Goal: Obtain resource: Obtain resource

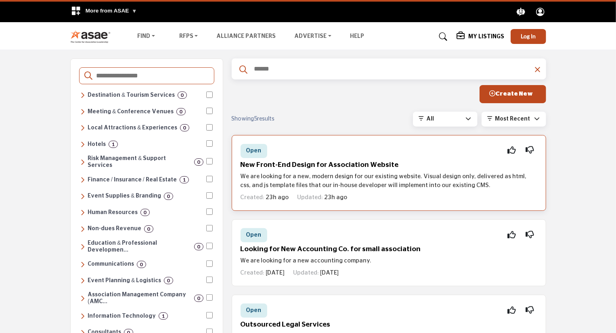
click at [328, 164] on h5 "New Front-End Design for Association Website" at bounding box center [389, 165] width 297 height 8
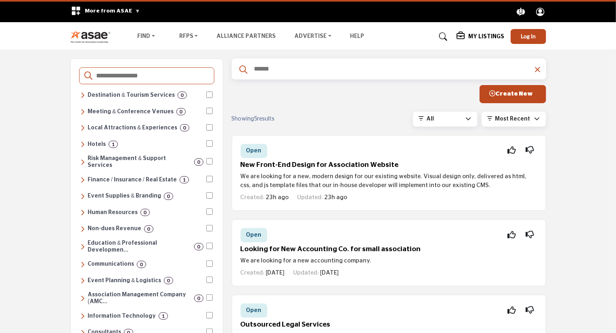
drag, startPoint x: 283, startPoint y: 166, endPoint x: 251, endPoint y: 170, distance: 32.1
click at [253, 180] on p "We are looking for a new, modern design for our existing website. Visual design…" at bounding box center [389, 181] width 297 height 18
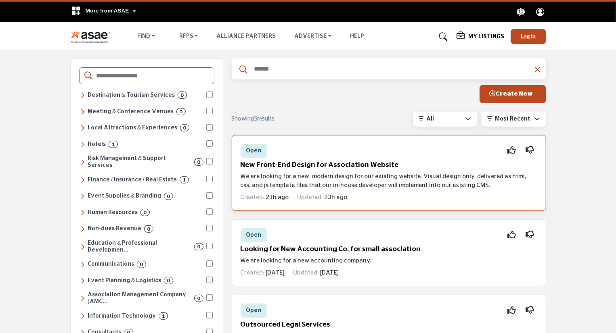
click at [316, 165] on h5 "New Front-End Design for Association Website" at bounding box center [389, 165] width 297 height 8
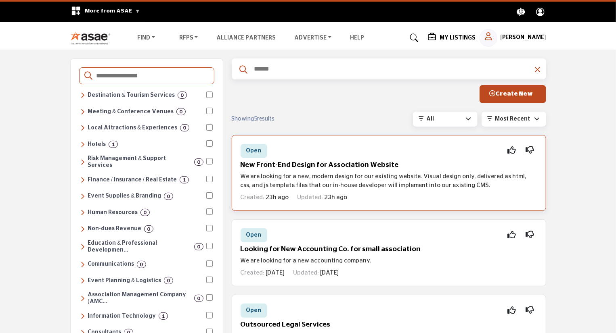
click at [367, 166] on h5 "New Front-End Design for Association Website" at bounding box center [389, 165] width 297 height 8
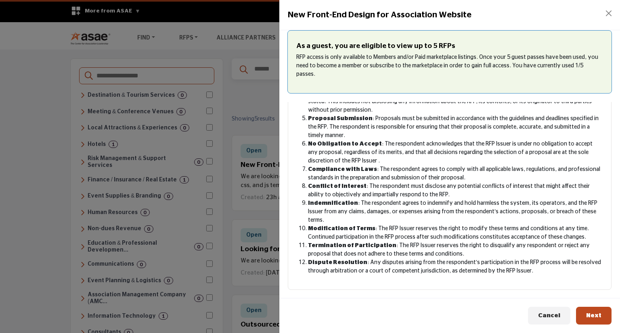
scroll to position [174, 0]
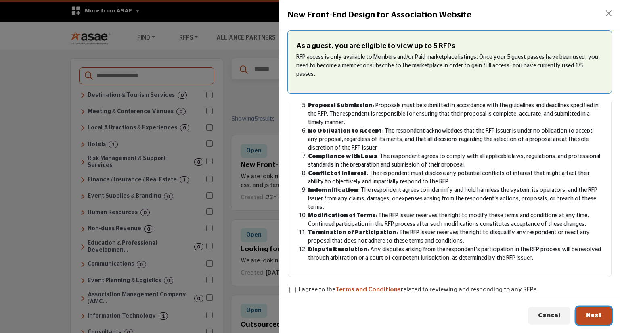
click at [597, 313] on span "Next" at bounding box center [593, 316] width 15 height 6
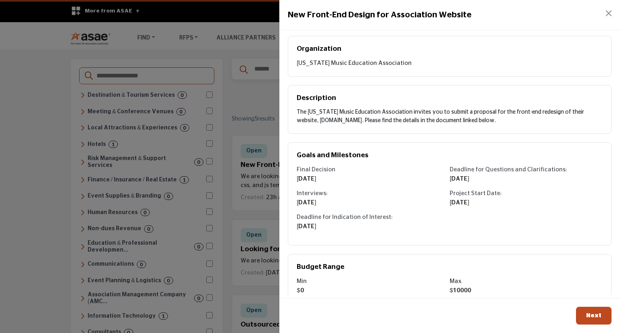
scroll to position [97, 0]
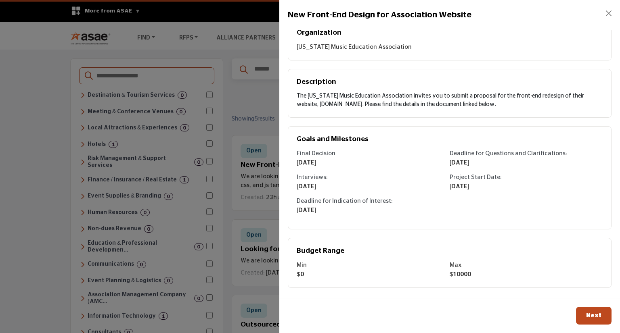
click at [514, 247] on h5 "Budget Range" at bounding box center [450, 251] width 306 height 8
drag, startPoint x: 321, startPoint y: 102, endPoint x: 297, endPoint y: 102, distance: 23.8
click at [297, 102] on div "The Florida Music Education Association invites you to submit a proposal for th…" at bounding box center [450, 100] width 306 height 17
copy div "FMEA.org"
click at [588, 310] on button "Next" at bounding box center [594, 316] width 36 height 18
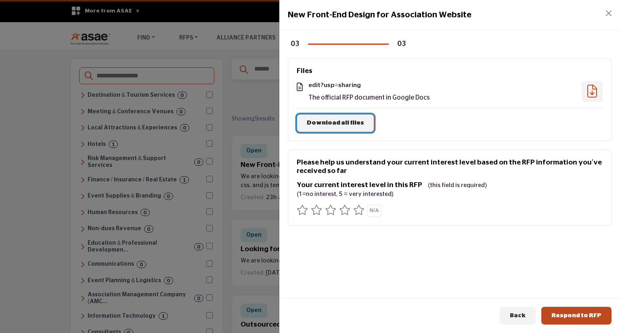
click at [337, 125] on span "Download all files" at bounding box center [335, 123] width 57 height 6
